Goal: Find specific page/section: Find specific page/section

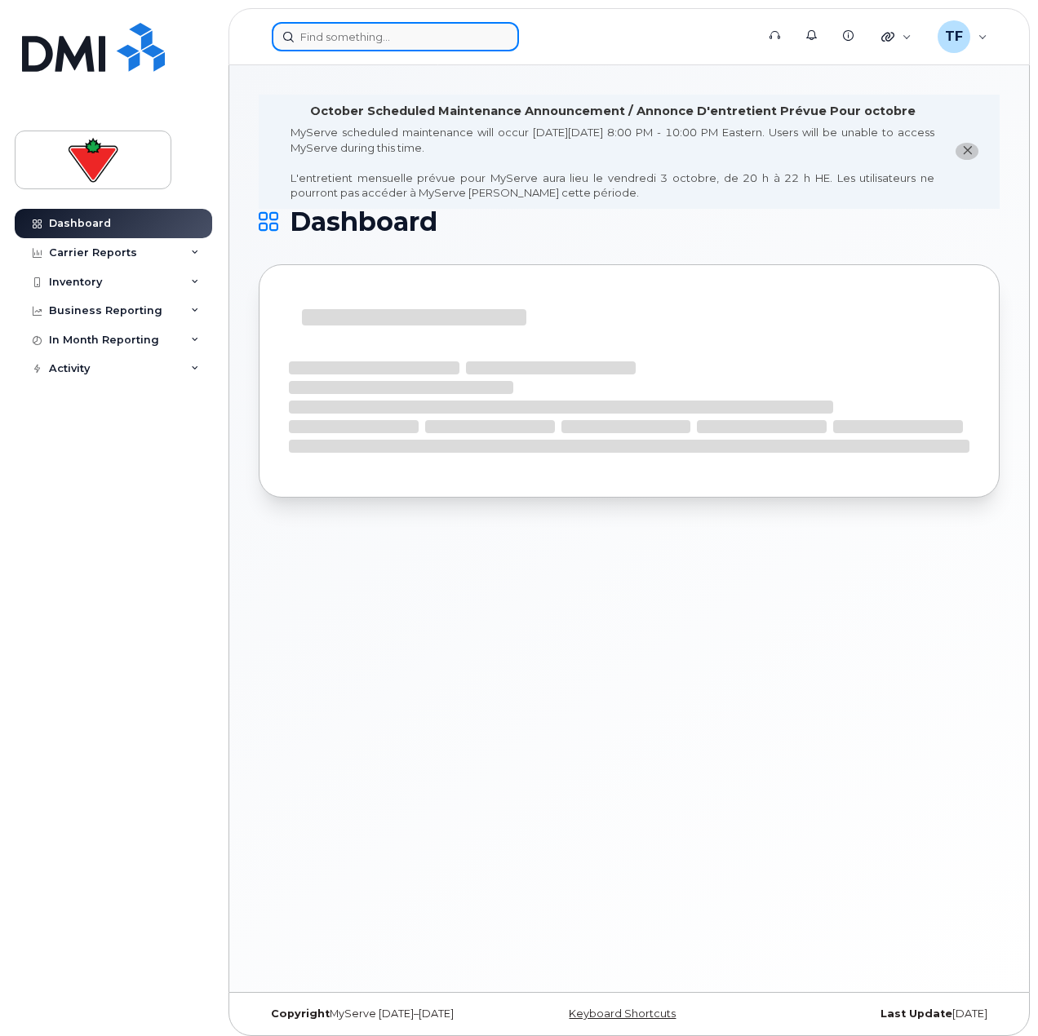
click at [395, 24] on input at bounding box center [395, 36] width 247 height 29
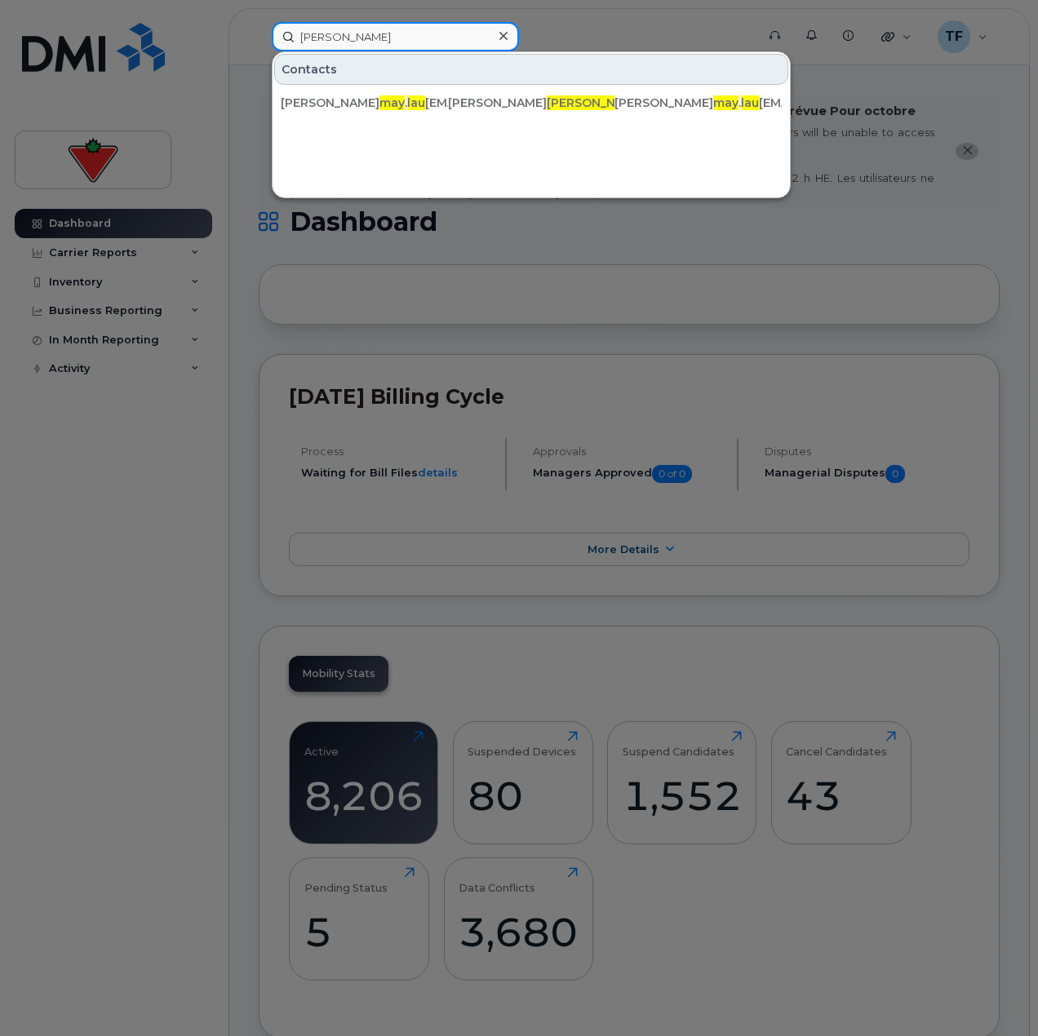
click at [401, 43] on input "may lau" at bounding box center [395, 36] width 247 height 29
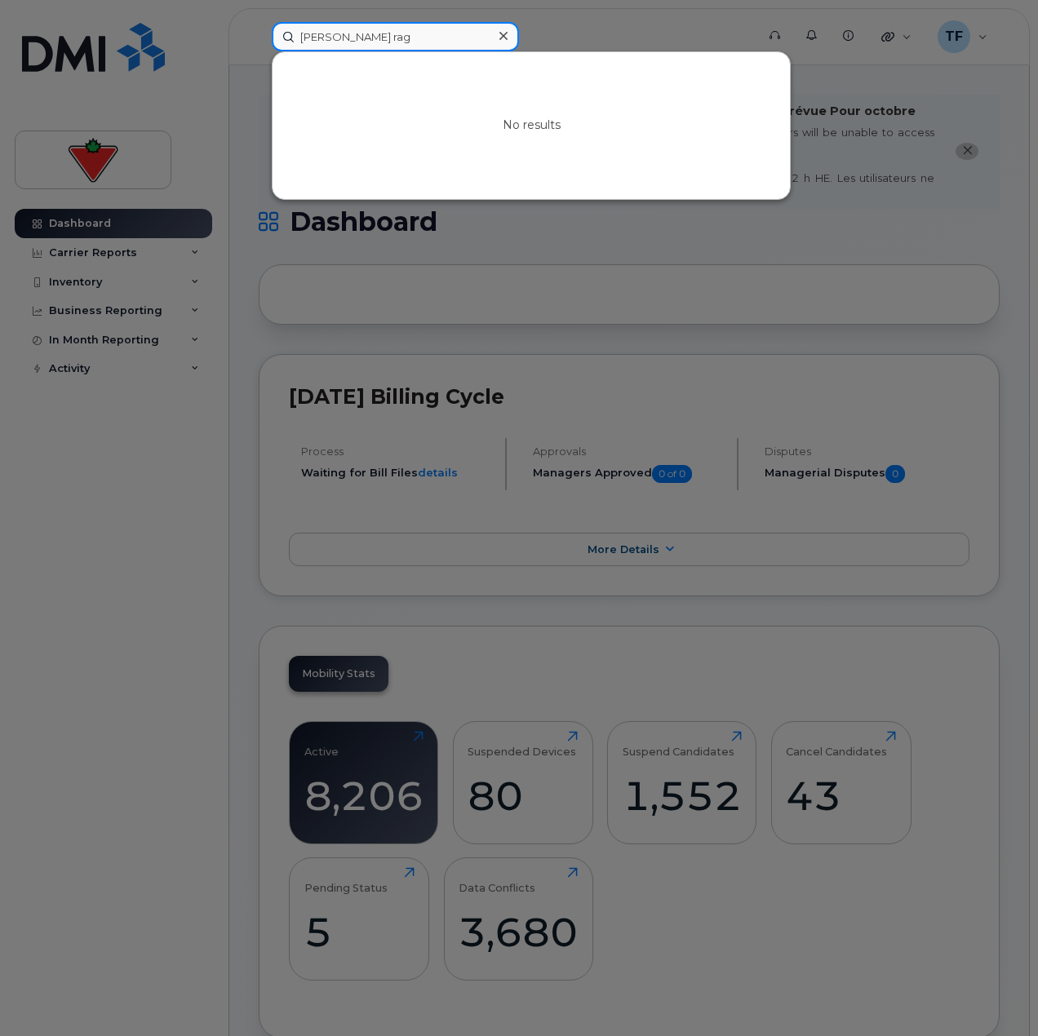
click at [368, 42] on input "karthik rag" at bounding box center [395, 36] width 247 height 29
paste input "Shivika Gandhi"
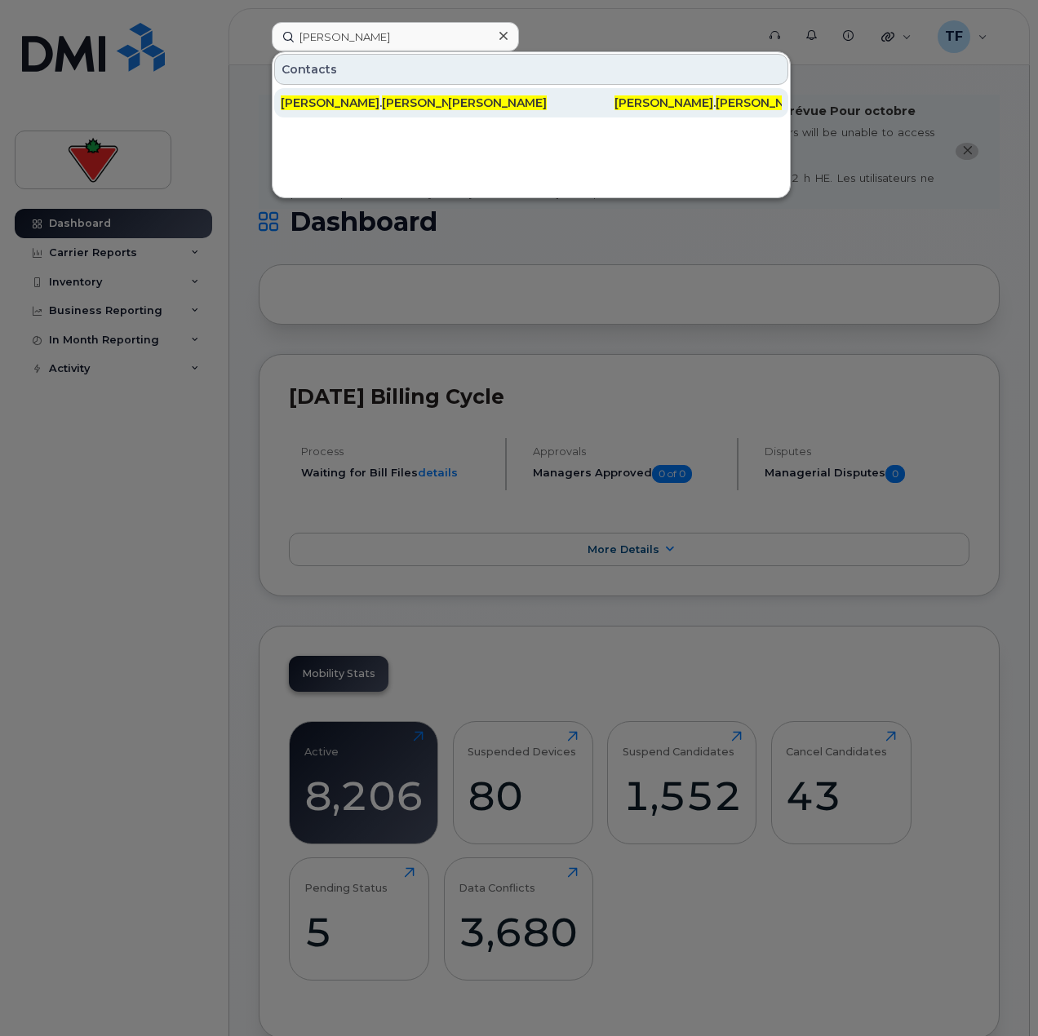
click at [403, 94] on div "shivika . gandhi @cantire.com" at bounding box center [364, 102] width 167 height 29
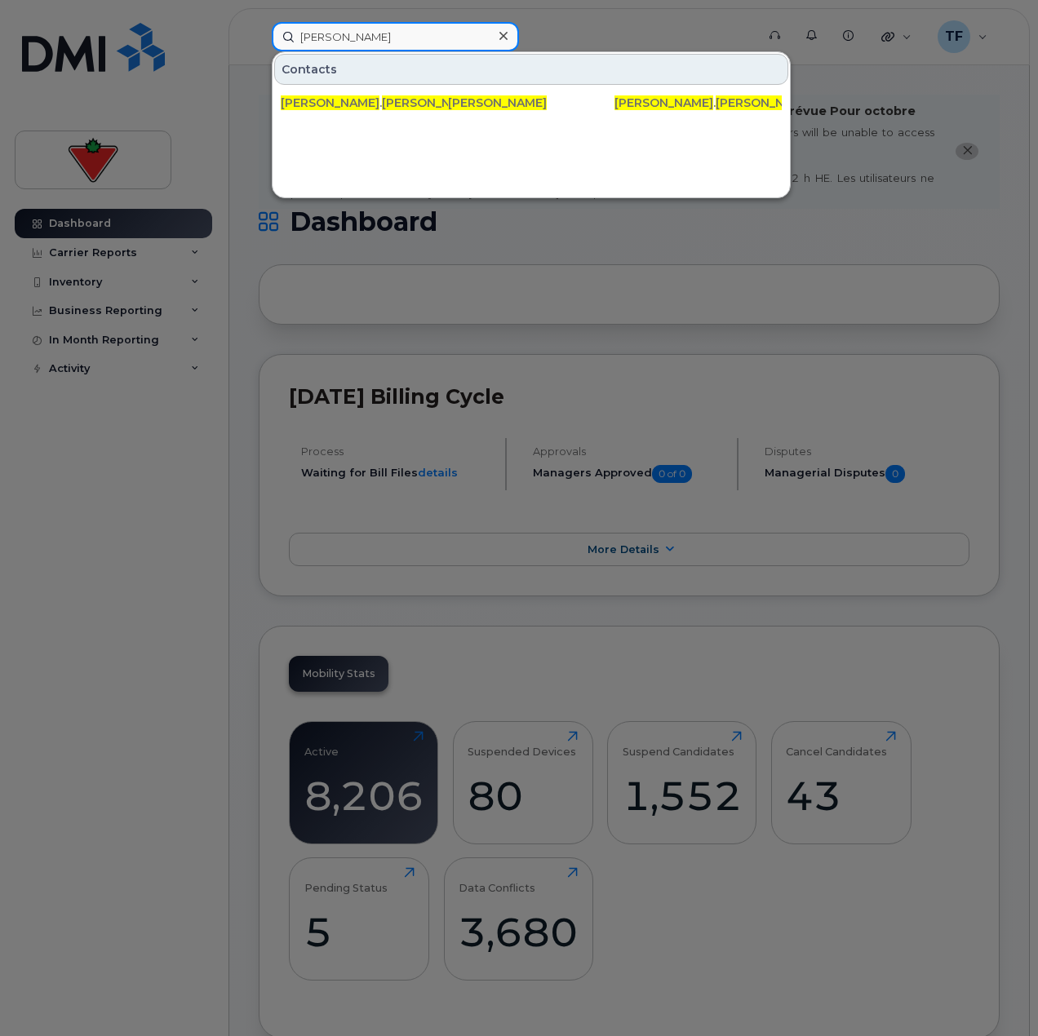
click at [398, 43] on input "Shivika Gandhi" at bounding box center [395, 36] width 247 height 29
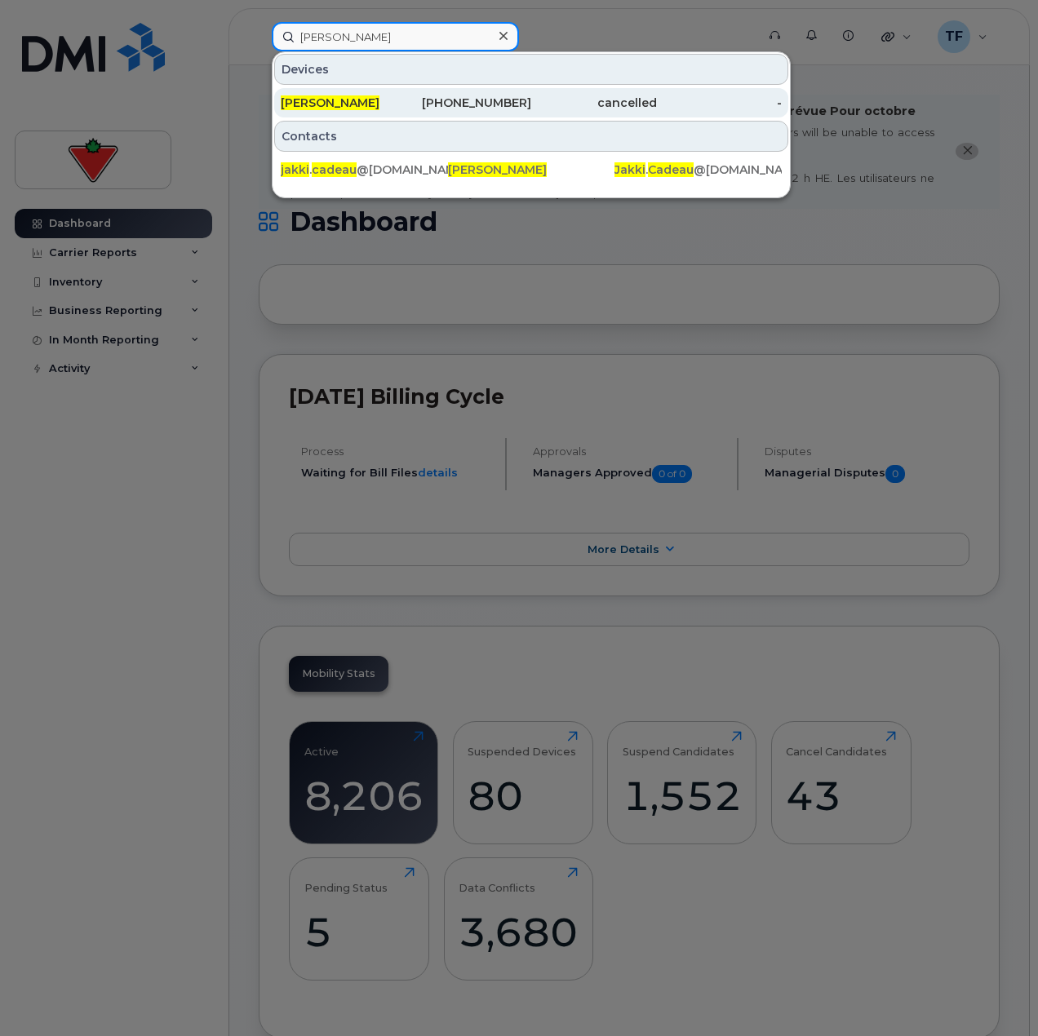
type input "jakki cadeau"
click at [388, 99] on div "[PERSON_NAME]" at bounding box center [344, 103] width 126 height 16
